Goal: Information Seeking & Learning: Find specific fact

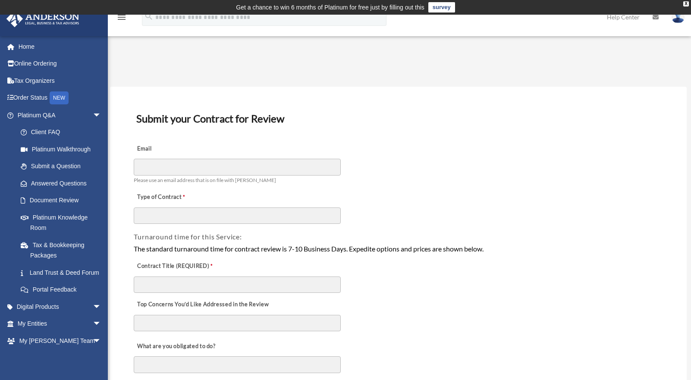
scroll to position [72, 0]
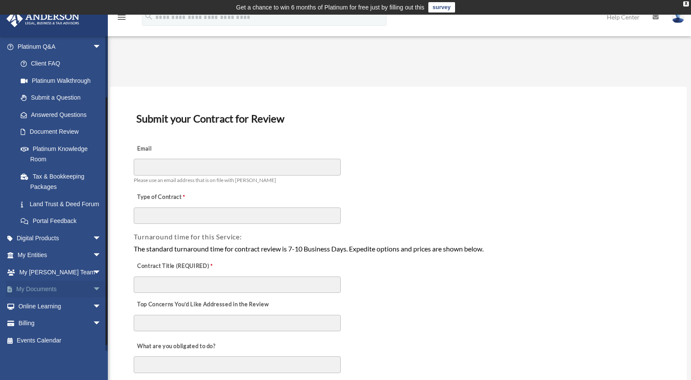
click at [93, 295] on span "arrow_drop_down" at bounding box center [101, 290] width 17 height 18
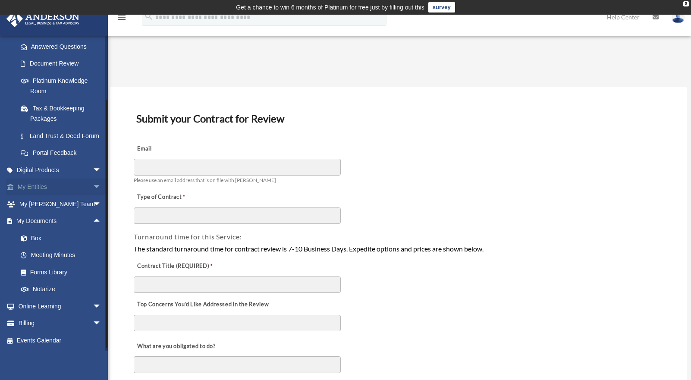
scroll to position [147, 0]
click at [36, 168] on link "Digital Products arrow_drop_down" at bounding box center [60, 169] width 108 height 17
click at [93, 169] on span "arrow_drop_down" at bounding box center [101, 170] width 17 height 18
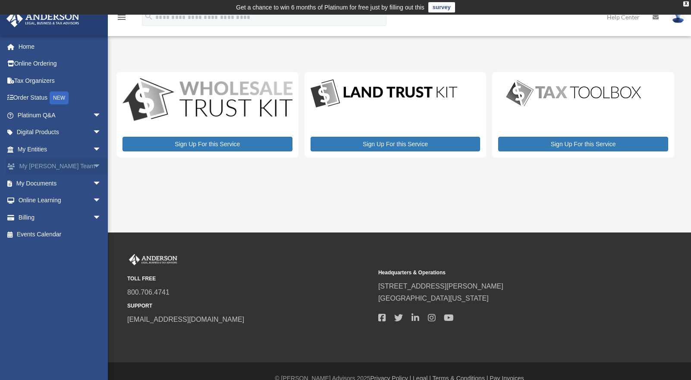
click at [93, 163] on span "arrow_drop_down" at bounding box center [101, 167] width 17 height 18
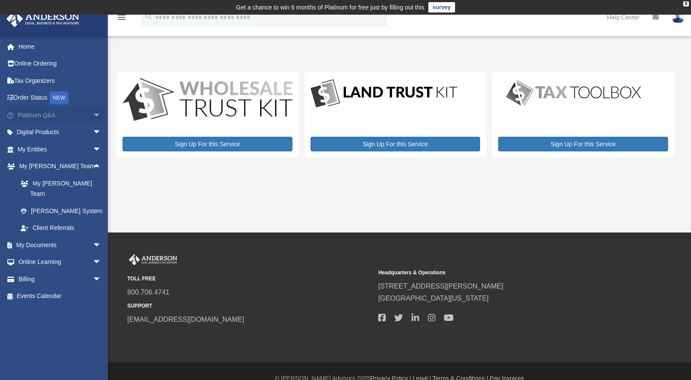
click at [28, 114] on link "Platinum Q&A arrow_drop_down" at bounding box center [60, 115] width 108 height 17
click at [93, 114] on span "arrow_drop_down" at bounding box center [101, 116] width 17 height 18
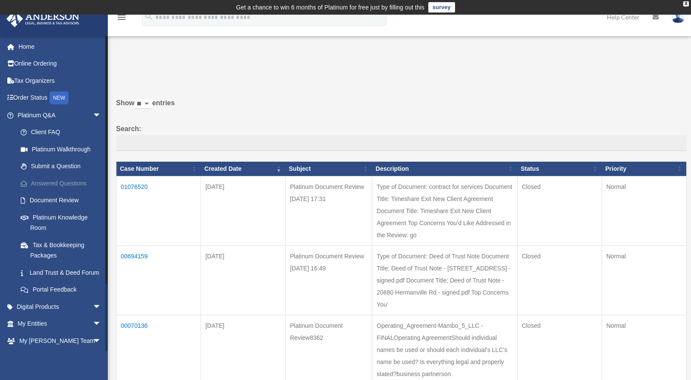
click at [45, 181] on link "Answered Questions" at bounding box center [63, 183] width 102 height 17
click at [46, 113] on link "Platinum Q&A arrow_drop_down" at bounding box center [60, 115] width 108 height 17
click at [139, 186] on td "01076520" at bounding box center [158, 210] width 85 height 69
